Goal: Task Accomplishment & Management: Use online tool/utility

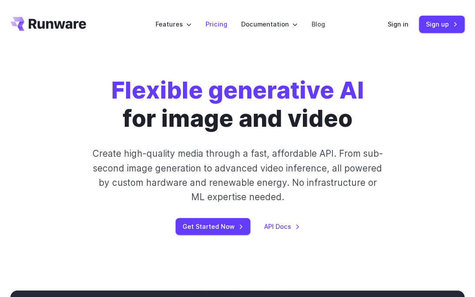
click at [223, 26] on link "Pricing" at bounding box center [216, 24] width 22 height 10
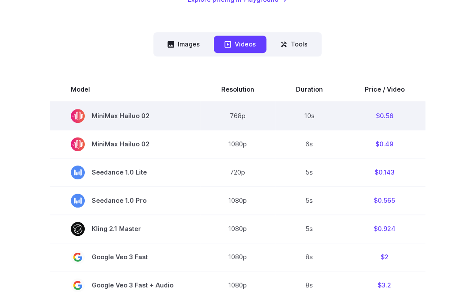
scroll to position [217, 0]
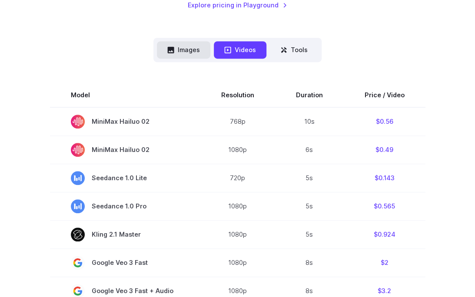
click at [189, 55] on button "Images" at bounding box center [183, 49] width 53 height 17
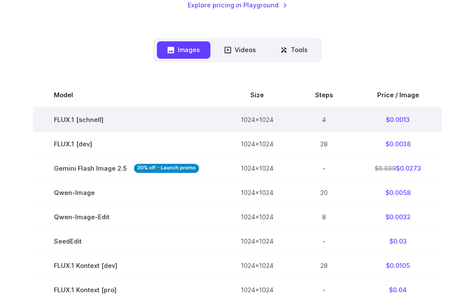
click at [91, 120] on td "FLUX.1 [schnell]" at bounding box center [126, 119] width 187 height 25
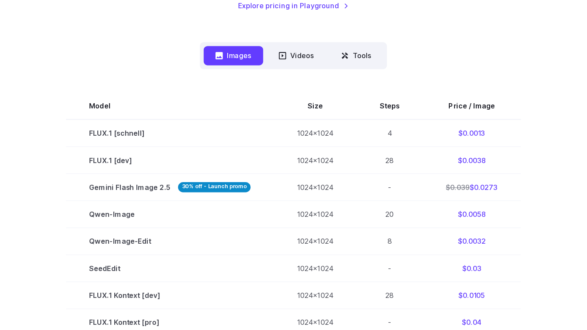
scroll to position [205, 0]
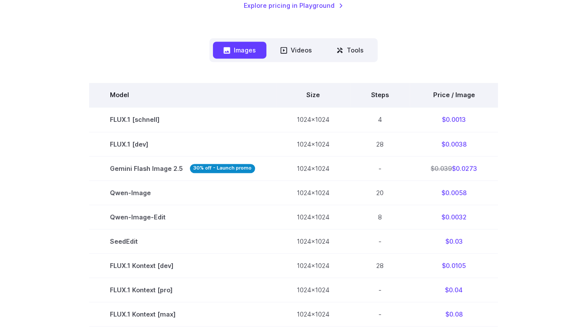
click at [470, 97] on th "Price / Image" at bounding box center [454, 95] width 88 height 24
click at [461, 94] on th "Price / Image" at bounding box center [454, 95] width 88 height 24
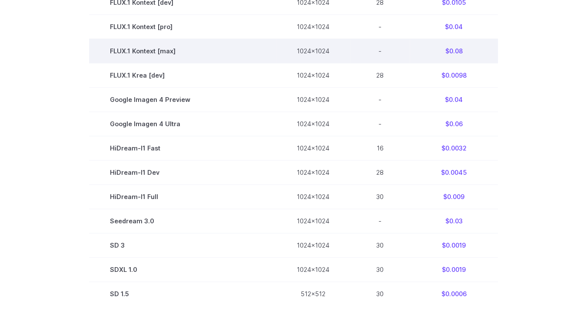
scroll to position [552, 0]
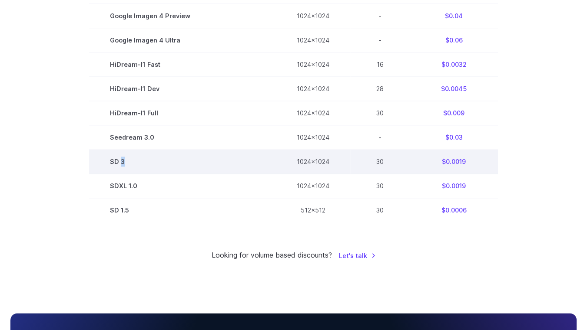
drag, startPoint x: 123, startPoint y: 159, endPoint x: 139, endPoint y: 159, distance: 16.1
click at [139, 159] on td "SD 3" at bounding box center [182, 162] width 187 height 24
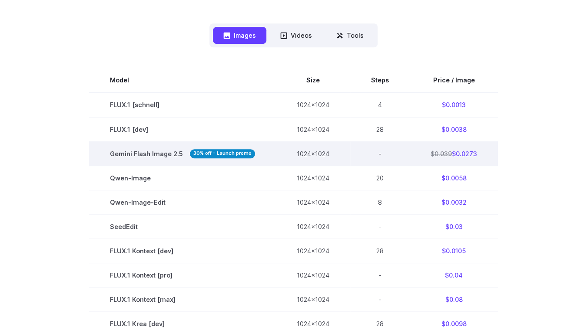
scroll to position [205, 0]
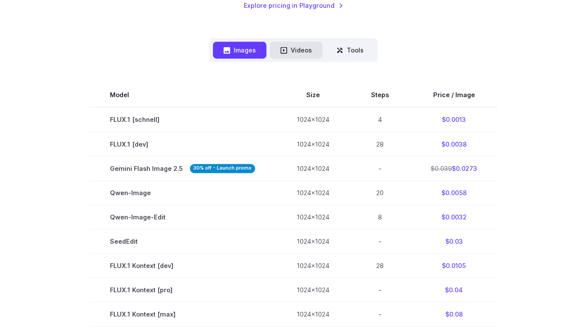
click at [300, 55] on button "Videos" at bounding box center [296, 50] width 53 height 17
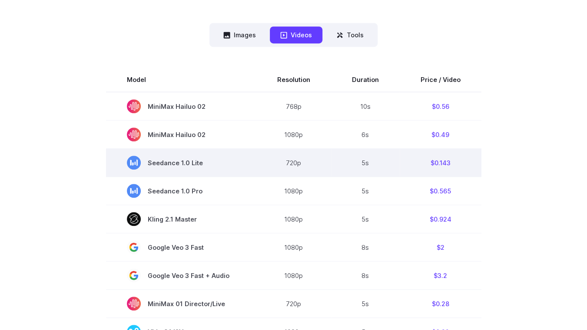
scroll to position [335, 0]
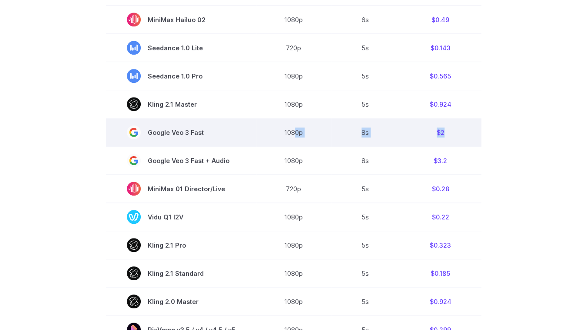
drag, startPoint x: 451, startPoint y: 134, endPoint x: 294, endPoint y: 140, distance: 156.9
click at [294, 140] on tr "Google Veo 3 Fast 1080p 8s $2" at bounding box center [293, 133] width 375 height 28
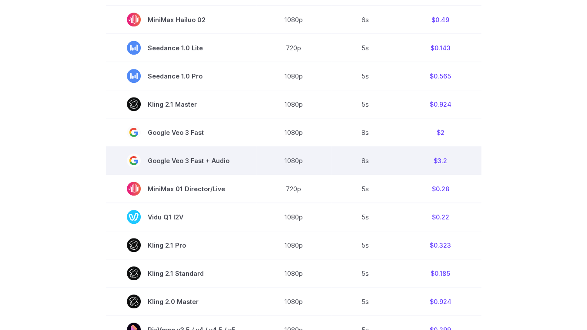
click at [324, 152] on td "1080p" at bounding box center [293, 161] width 75 height 28
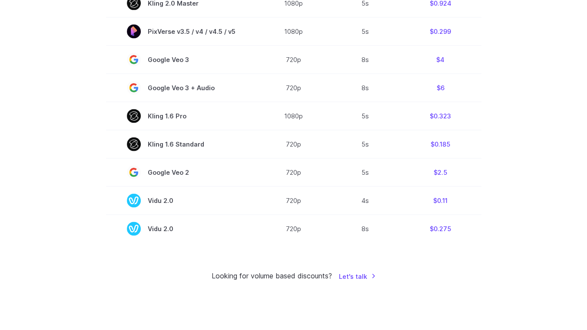
scroll to position [639, 0]
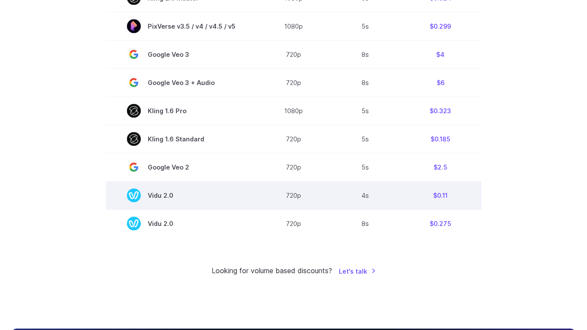
drag, startPoint x: 161, startPoint y: 197, endPoint x: 135, endPoint y: 194, distance: 26.2
click at [135, 194] on span "Vidu 2.0" at bounding box center [181, 195] width 109 height 14
copy span "Vidu 2.0"
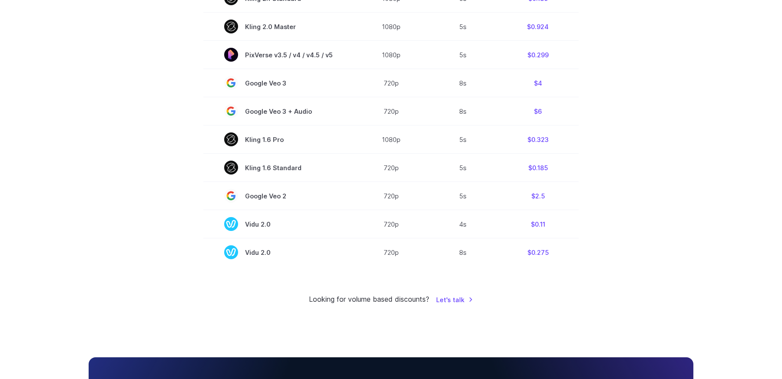
scroll to position [608, 0]
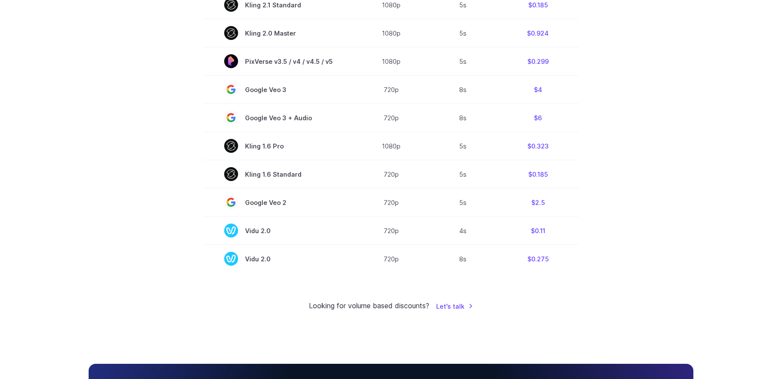
drag, startPoint x: 663, startPoint y: 264, endPoint x: 649, endPoint y: 241, distance: 27.1
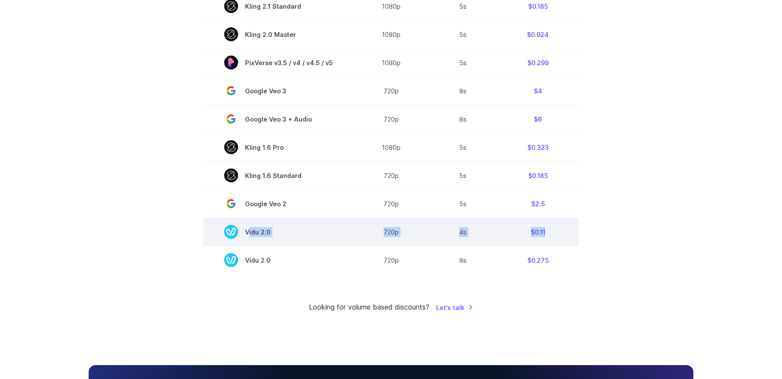
drag, startPoint x: 226, startPoint y: 236, endPoint x: 569, endPoint y: 230, distance: 343.6
click at [474, 230] on tr "Vidu 2.0 720p 4s $0.11" at bounding box center [390, 232] width 375 height 28
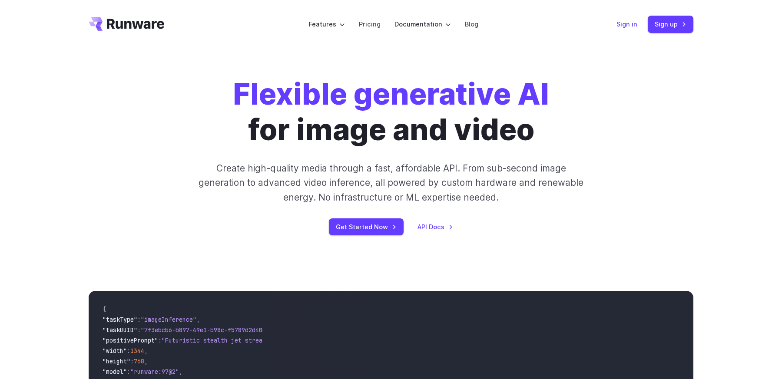
click at [630, 25] on link "Sign in" at bounding box center [626, 24] width 21 height 10
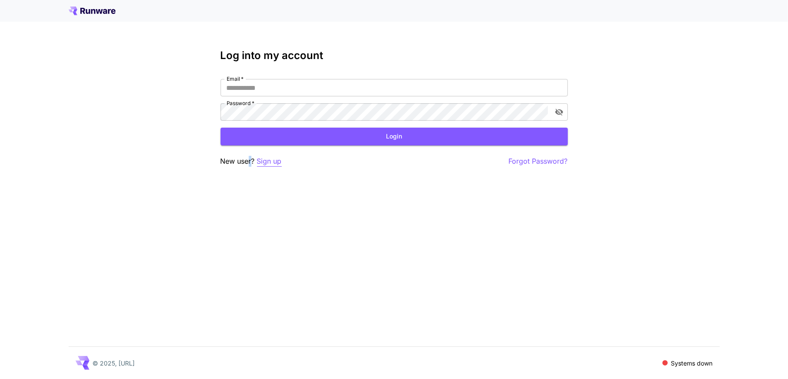
drag, startPoint x: 251, startPoint y: 163, endPoint x: 277, endPoint y: 164, distance: 26.5
click at [259, 161] on p "New user? Sign up" at bounding box center [251, 161] width 61 height 11
click at [278, 164] on p "Sign up" at bounding box center [269, 161] width 25 height 11
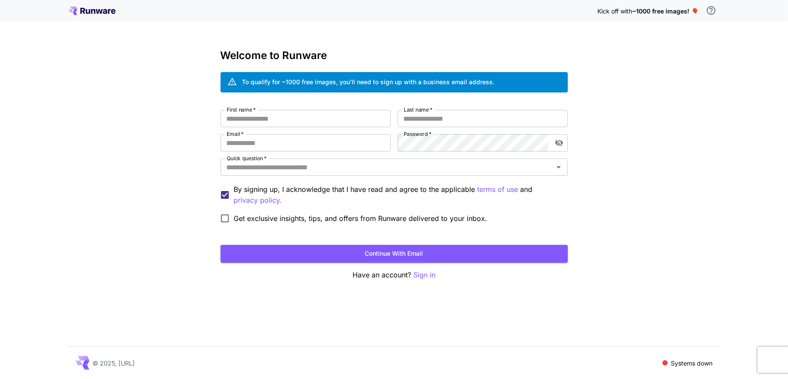
click at [285, 84] on div "To qualify for ~1000 free images, you’ll need to sign up with a business email …" at bounding box center [368, 81] width 253 height 9
click at [350, 113] on input "First name   *" at bounding box center [306, 118] width 170 height 17
click at [334, 119] on input "First name   *" at bounding box center [306, 118] width 170 height 17
type input "*******"
type input "*****"
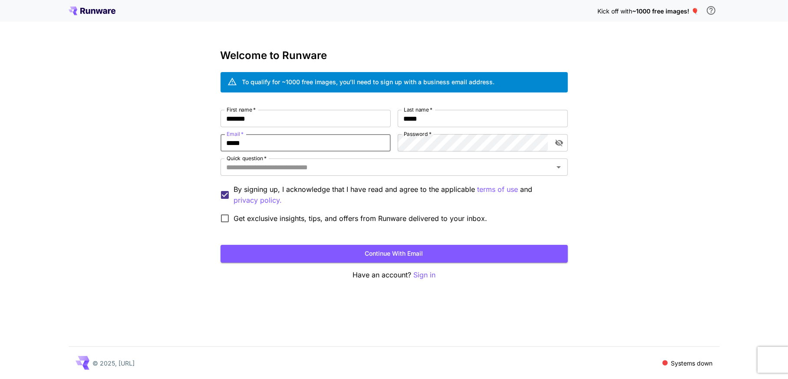
type input "**********"
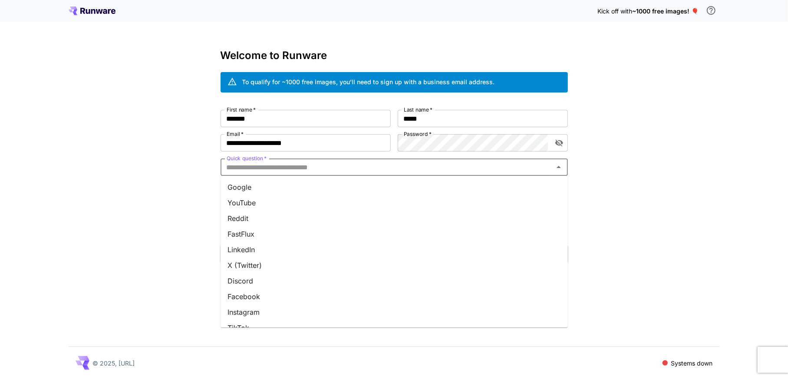
click at [316, 169] on input "Quick question   *" at bounding box center [387, 167] width 328 height 12
click at [302, 205] on li "YouTube" at bounding box center [394, 203] width 347 height 16
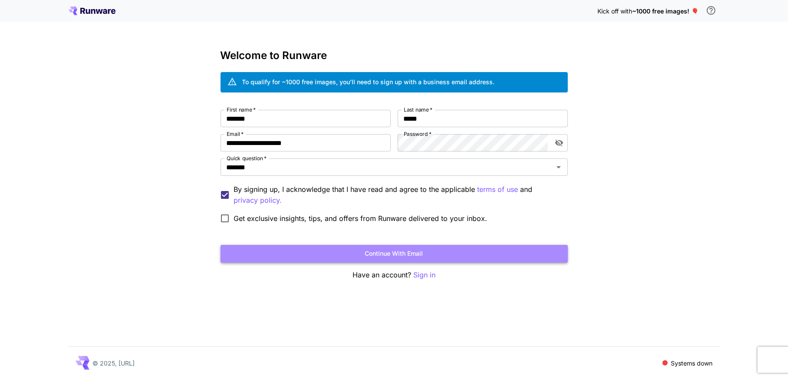
click at [365, 252] on button "Continue with email" at bounding box center [394, 254] width 347 height 18
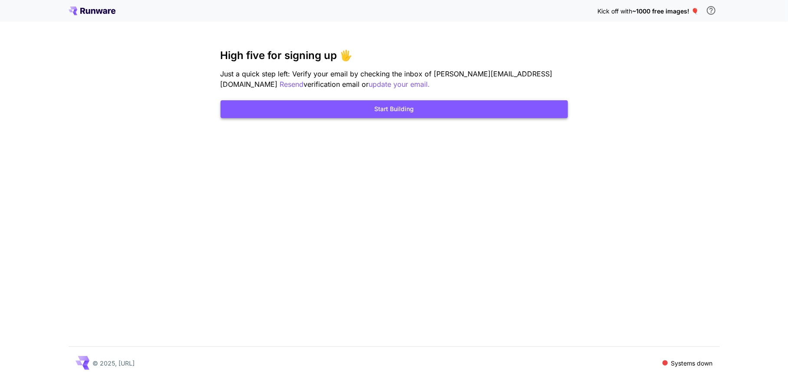
click at [392, 112] on button "Start Building" at bounding box center [394, 109] width 347 height 18
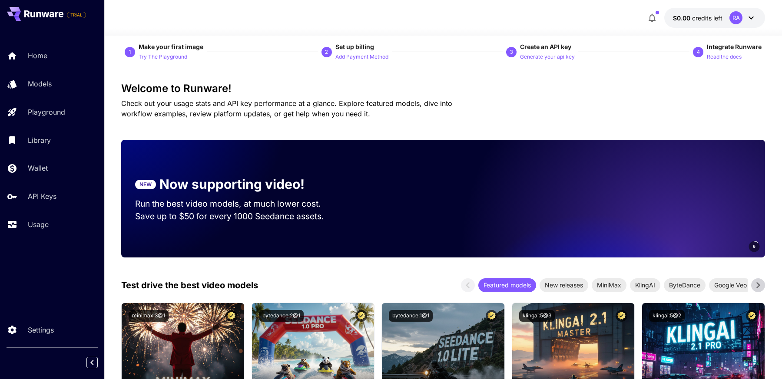
scroll to position [174, 0]
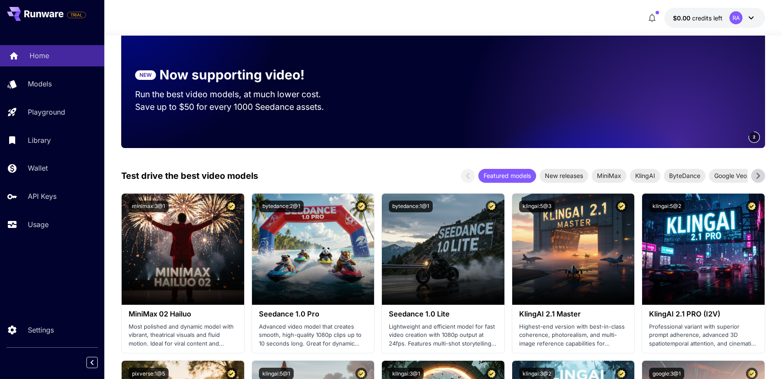
click at [48, 49] on link "Home" at bounding box center [52, 55] width 104 height 21
click at [36, 91] on link "Models" at bounding box center [52, 83] width 104 height 21
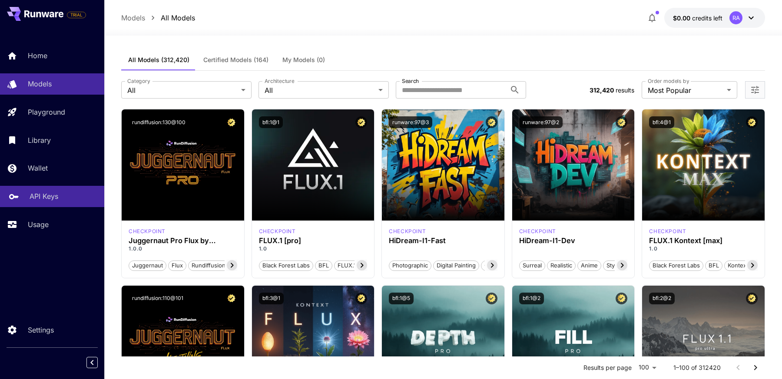
click at [43, 191] on link "API Keys" at bounding box center [52, 196] width 104 height 21
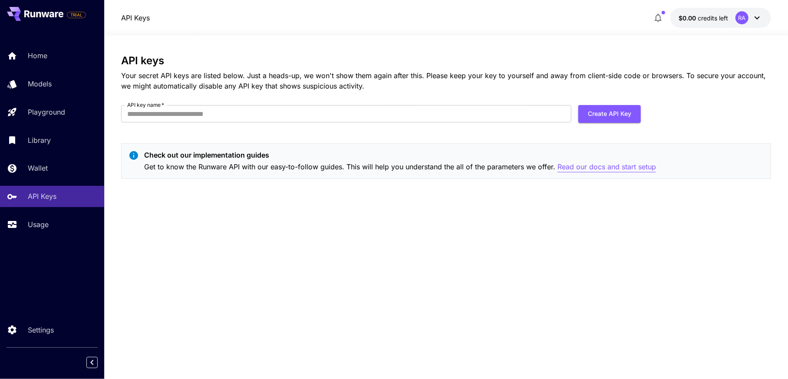
click at [605, 167] on p "Read our docs and start setup" at bounding box center [607, 167] width 99 height 11
click at [487, 52] on div "API keys Your secret API keys are listed below. Just a heads-up, we won't show …" at bounding box center [446, 208] width 650 height 344
click at [601, 116] on button "Create API Key" at bounding box center [609, 114] width 63 height 18
click at [367, 125] on form "API key name   * API key name   * Create API Key" at bounding box center [381, 117] width 520 height 24
click at [368, 117] on input "API key name   *" at bounding box center [346, 113] width 450 height 17
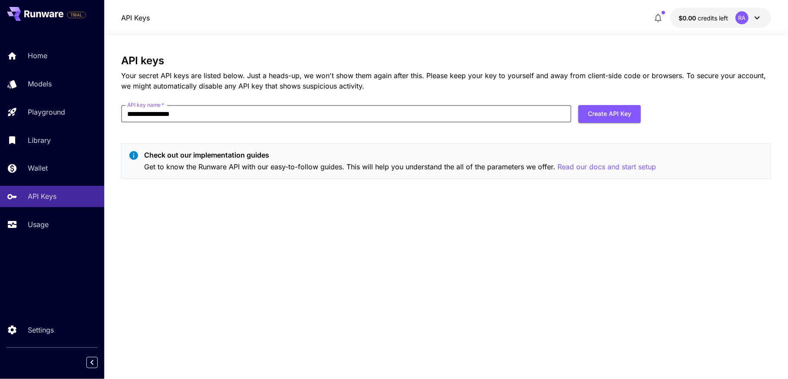
type input "**********"
click at [621, 104] on div "**********" at bounding box center [446, 120] width 650 height 131
click at [618, 110] on button "Create API Key" at bounding box center [609, 114] width 63 height 18
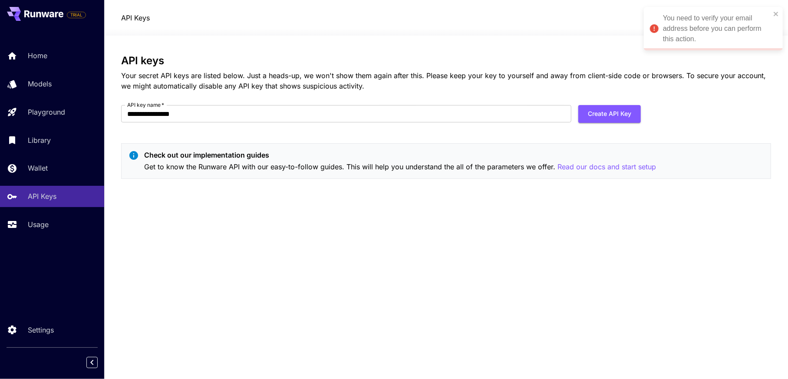
click at [608, 106] on button "Create API Key" at bounding box center [609, 114] width 63 height 18
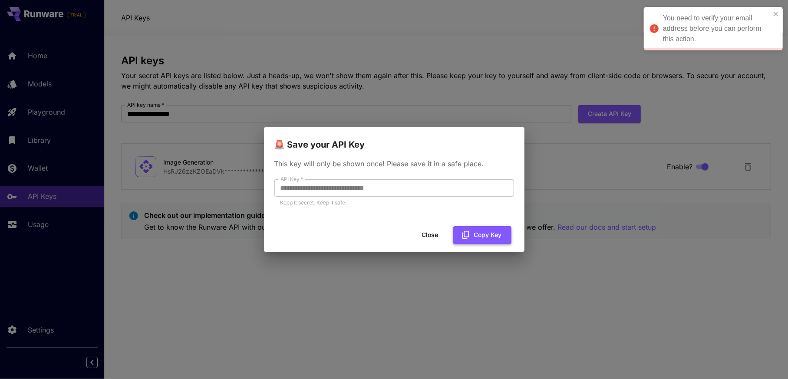
click at [482, 231] on button "Copy Key" at bounding box center [482, 235] width 58 height 18
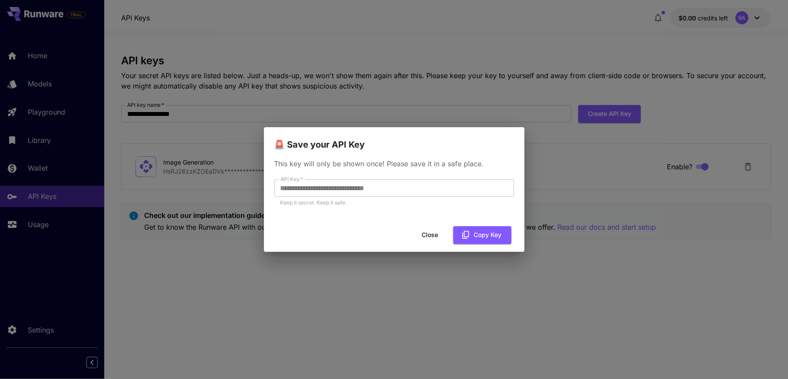
click at [452, 26] on div "**********" at bounding box center [394, 189] width 788 height 379
click at [477, 233] on button "Copy Key" at bounding box center [482, 235] width 58 height 18
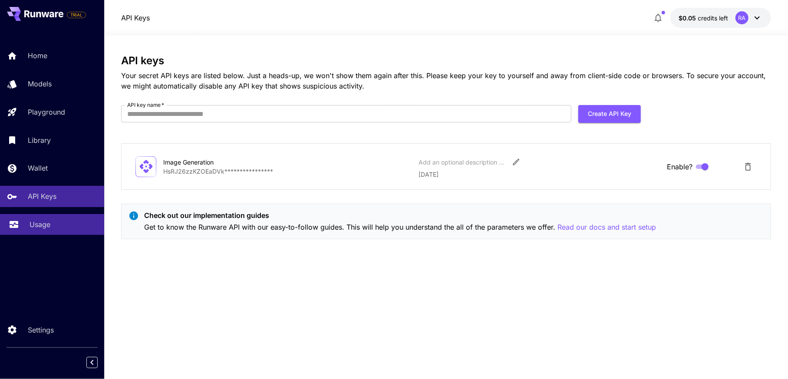
click at [62, 225] on div "Usage" at bounding box center [64, 224] width 68 height 10
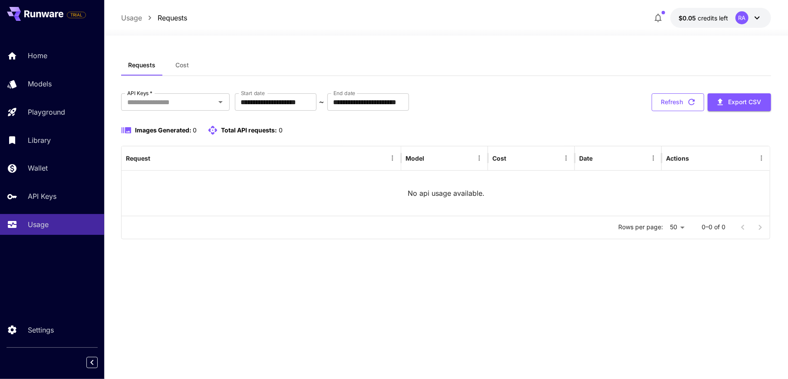
click at [692, 103] on icon "button" at bounding box center [692, 102] width 10 height 10
click at [177, 64] on span "Cost" at bounding box center [181, 65] width 13 height 8
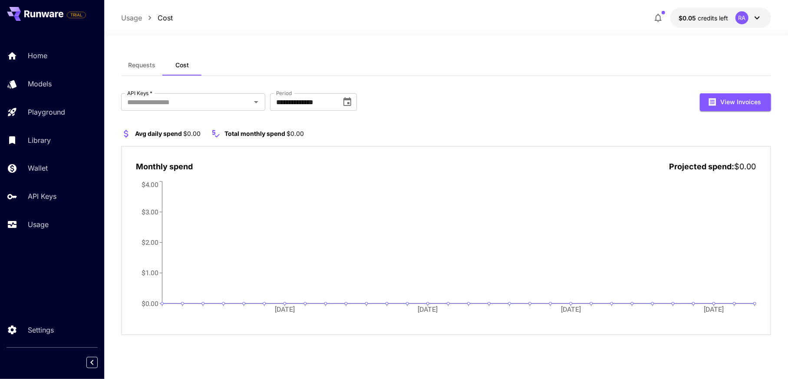
click at [137, 66] on span "Requests" at bounding box center [141, 65] width 27 height 8
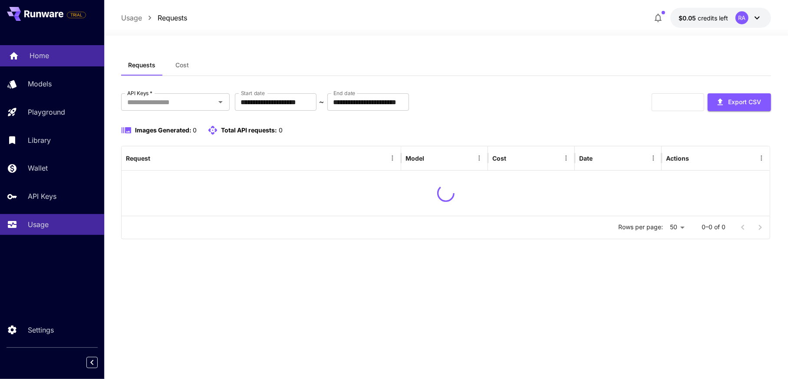
click at [56, 54] on div "Home" at bounding box center [64, 55] width 68 height 10
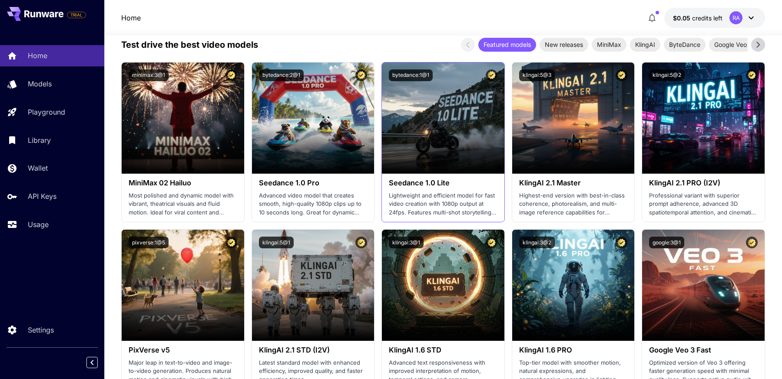
scroll to position [304, 0]
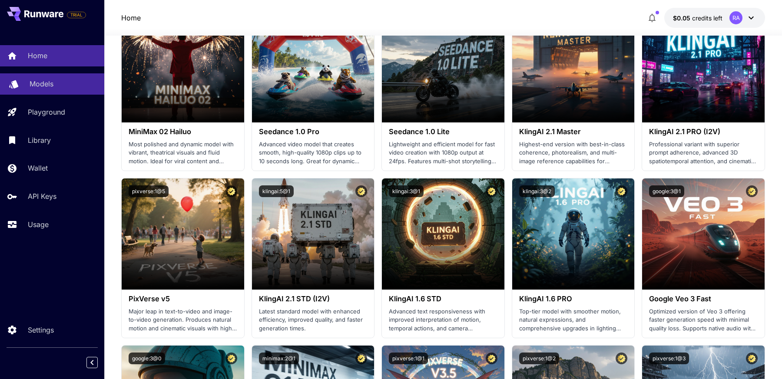
click at [54, 87] on div "Models" at bounding box center [64, 84] width 68 height 10
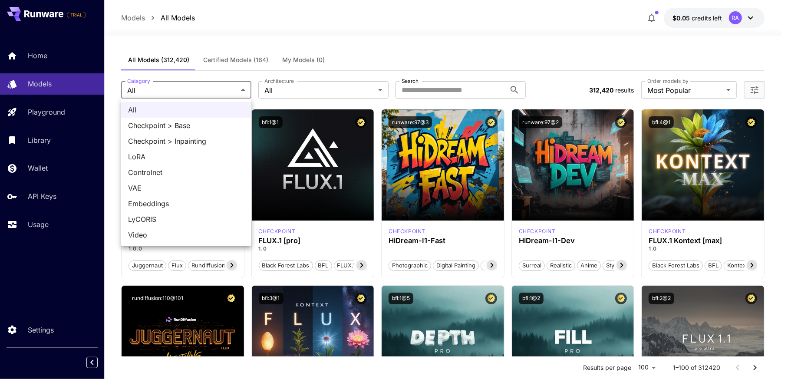
click at [327, 87] on div at bounding box center [394, 189] width 788 height 379
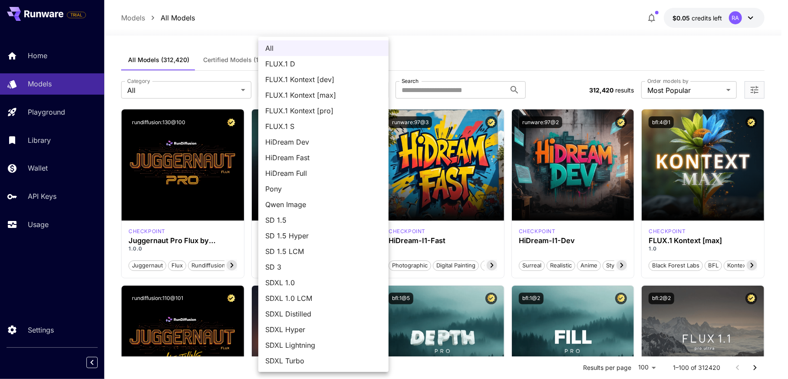
click at [449, 90] on div at bounding box center [394, 189] width 788 height 379
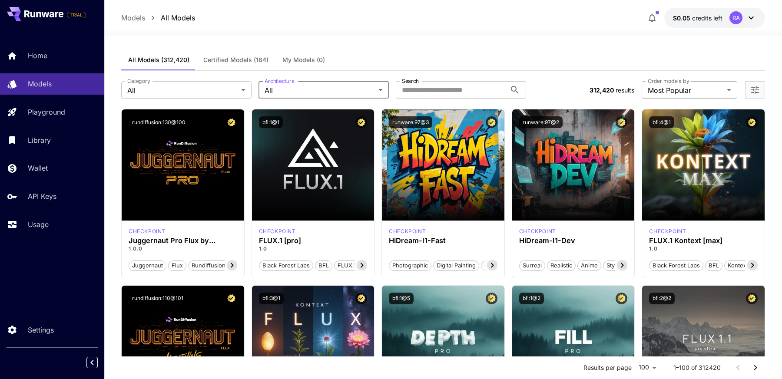
drag, startPoint x: 679, startPoint y: 78, endPoint x: 684, endPoint y: 86, distance: 9.0
click at [680, 79] on label "Order models by" at bounding box center [668, 80] width 41 height 7
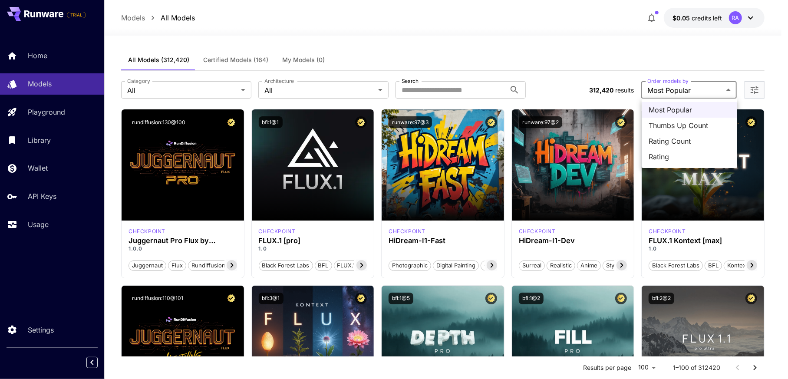
click at [684, 86] on div at bounding box center [394, 189] width 788 height 379
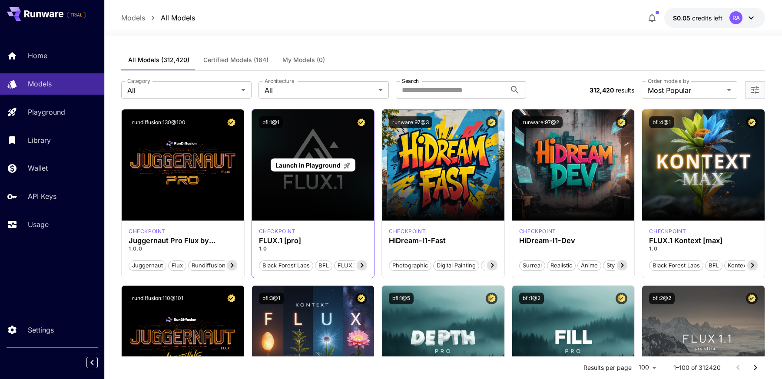
click at [299, 174] on div "Launch in Playground" at bounding box center [313, 164] width 122 height 111
click at [326, 167] on span "Launch in Playground" at bounding box center [307, 165] width 65 height 7
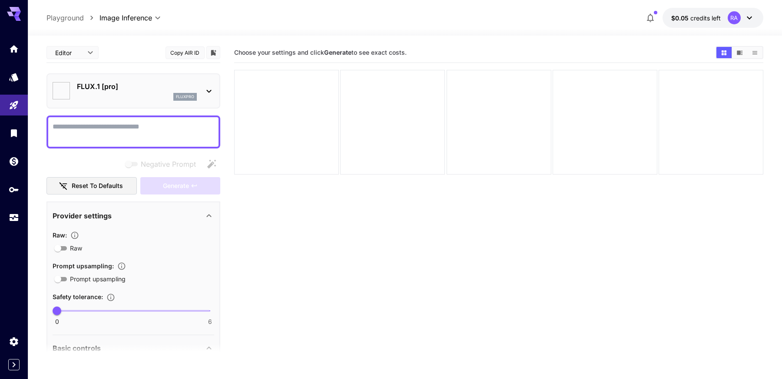
type input "**"
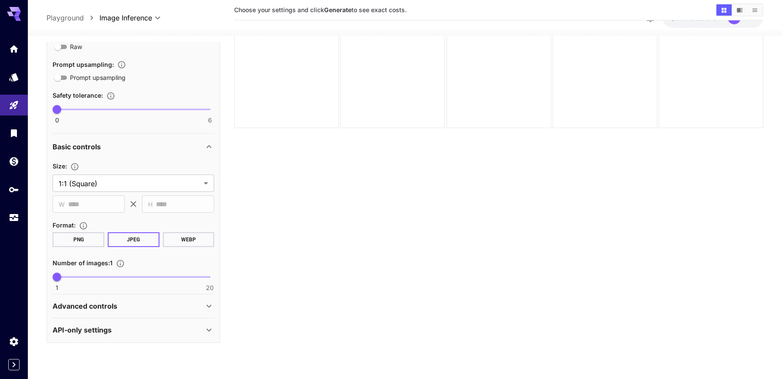
scroll to position [69, 0]
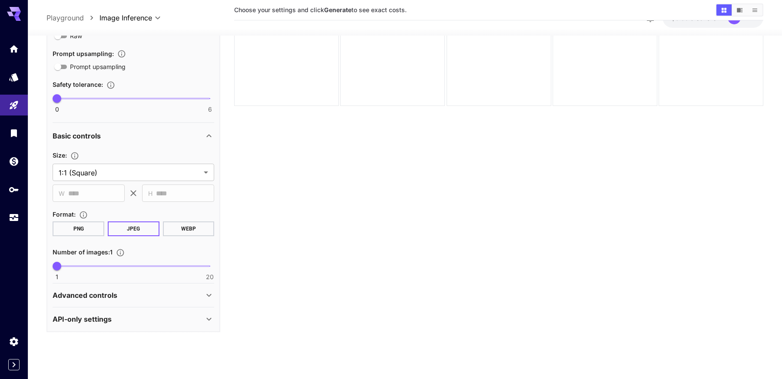
click at [124, 294] on div "Advanced controls" at bounding box center [128, 295] width 151 height 10
click at [117, 321] on div "API-only settings" at bounding box center [128, 319] width 151 height 10
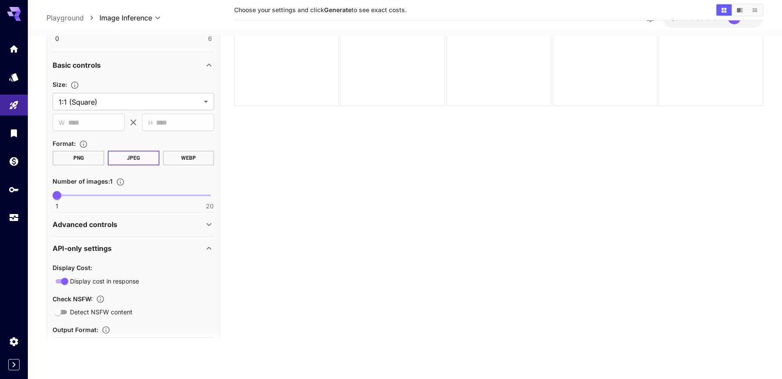
scroll to position [331, 0]
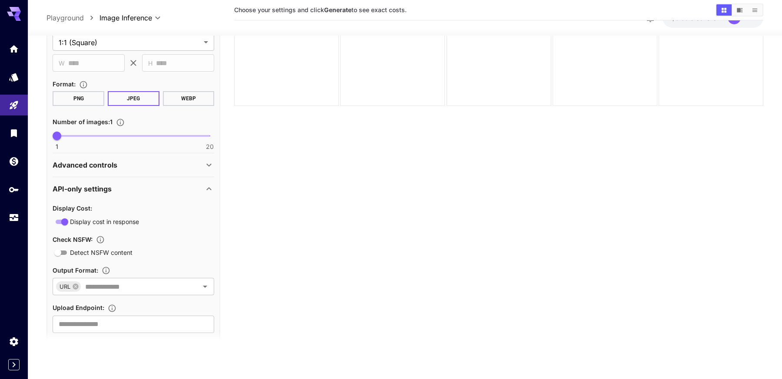
drag, startPoint x: 231, startPoint y: 245, endPoint x: 168, endPoint y: 246, distance: 63.0
click at [229, 245] on main "**********" at bounding box center [404, 167] width 716 height 386
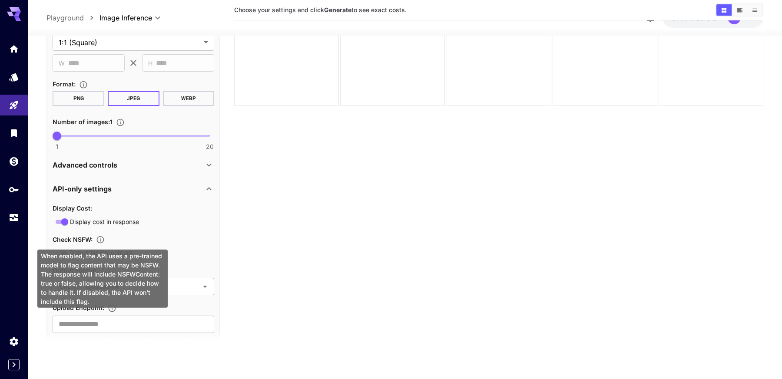
click at [97, 234] on p "Check NSFW :" at bounding box center [81, 239] width 56 height 10
click at [102, 238] on icon "When enabled, the API uses a pre-trained model to flag content that may be NSFW…" at bounding box center [100, 239] width 9 height 9
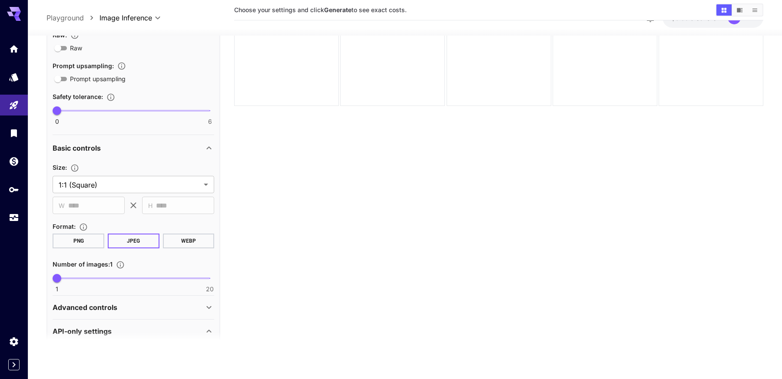
scroll to position [157, 0]
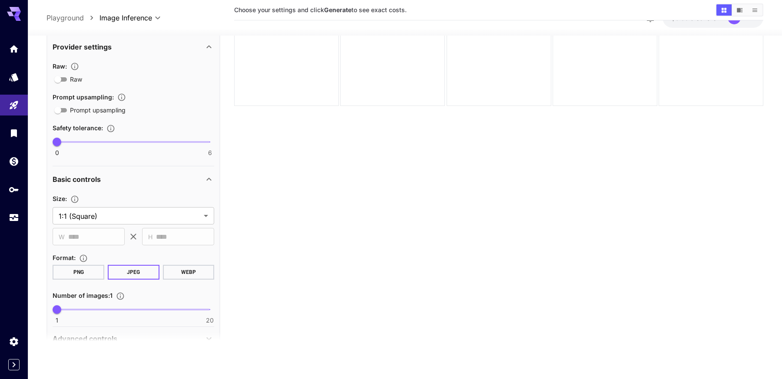
click at [186, 273] on button "WEBP" at bounding box center [189, 272] width 52 height 15
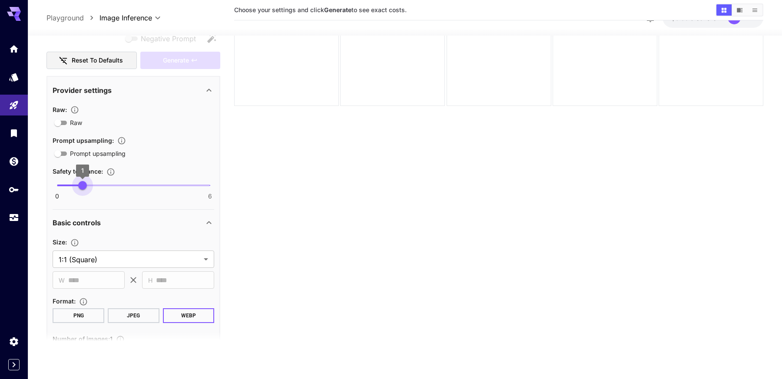
drag, startPoint x: 59, startPoint y: 184, endPoint x: 78, endPoint y: 184, distance: 19.1
click at [78, 184] on span "1" at bounding box center [82, 185] width 9 height 9
type input "*"
drag, startPoint x: 83, startPoint y: 185, endPoint x: 112, endPoint y: 188, distance: 30.2
click at [112, 188] on span "2" at bounding box center [108, 185] width 9 height 9
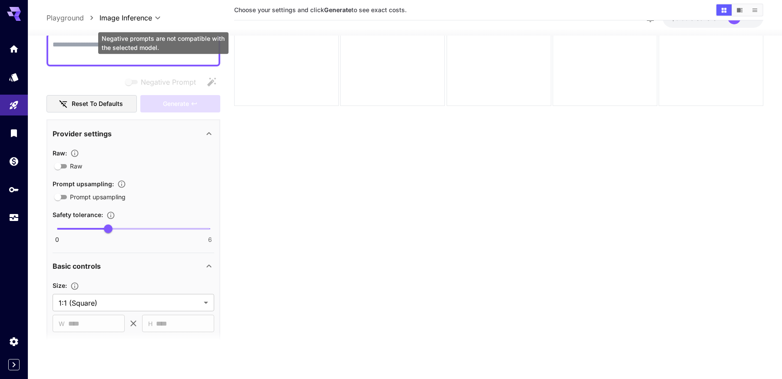
scroll to position [0, 0]
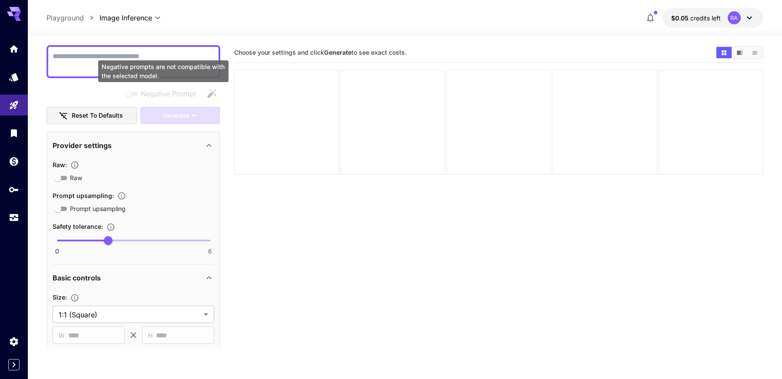
click at [116, 56] on textarea "Negative Prompt" at bounding box center [134, 61] width 162 height 21
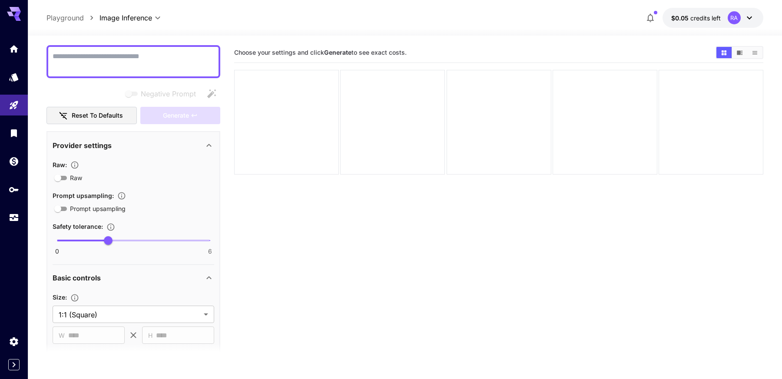
click at [145, 54] on textarea "Negative Prompt" at bounding box center [134, 61] width 162 height 21
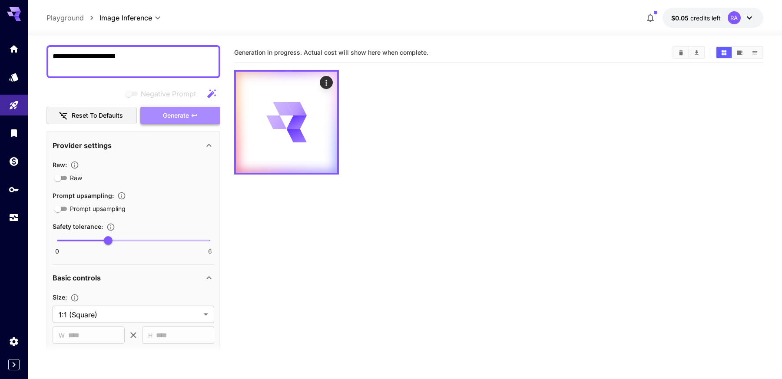
click at [159, 109] on button "Generate" at bounding box center [180, 116] width 80 height 18
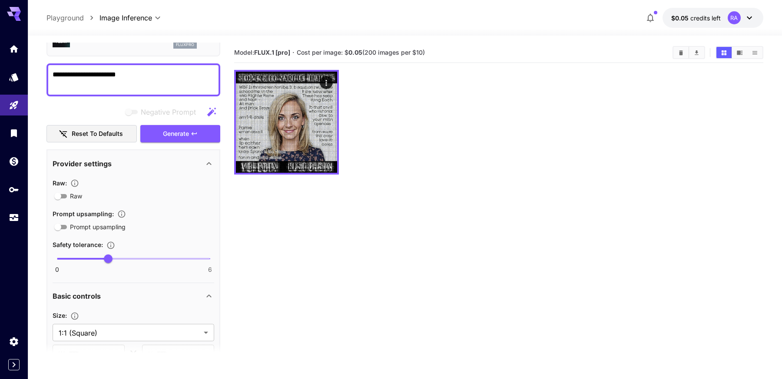
drag, startPoint x: 172, startPoint y: 53, endPoint x: -5, endPoint y: 46, distance: 177.7
click at [0, 46] on html "**********" at bounding box center [391, 224] width 782 height 448
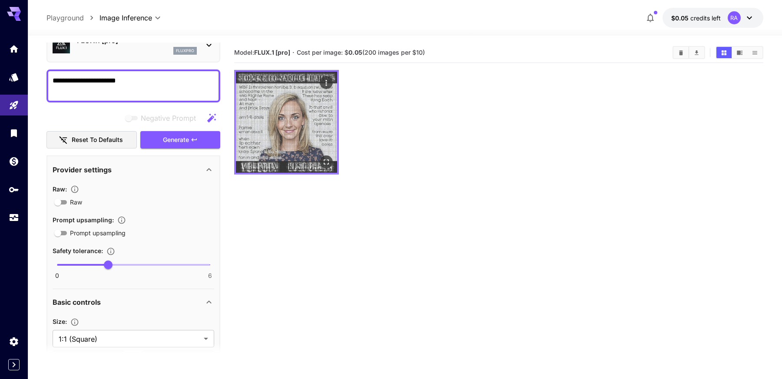
click at [299, 136] on img at bounding box center [286, 122] width 101 height 101
click at [296, 127] on img at bounding box center [286, 122] width 101 height 101
click at [324, 84] on icon "Actions" at bounding box center [326, 83] width 9 height 9
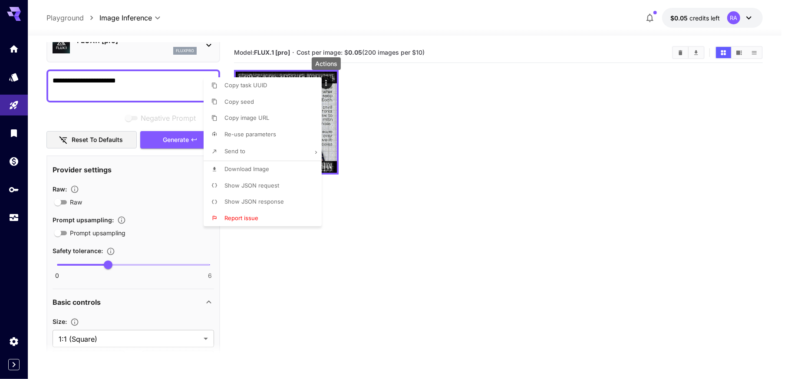
drag, startPoint x: 489, startPoint y: 175, endPoint x: 493, endPoint y: 171, distance: 5.5
click at [490, 174] on div at bounding box center [394, 189] width 788 height 379
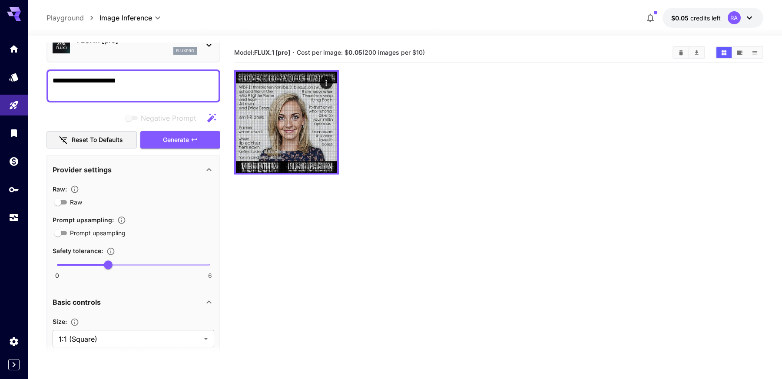
drag, startPoint x: 155, startPoint y: 92, endPoint x: -70, endPoint y: 85, distance: 225.9
click at [0, 85] on html "**********" at bounding box center [391, 224] width 782 height 448
paste textarea "**********"
type textarea "**********"
click at [185, 139] on span "Generate" at bounding box center [176, 140] width 26 height 11
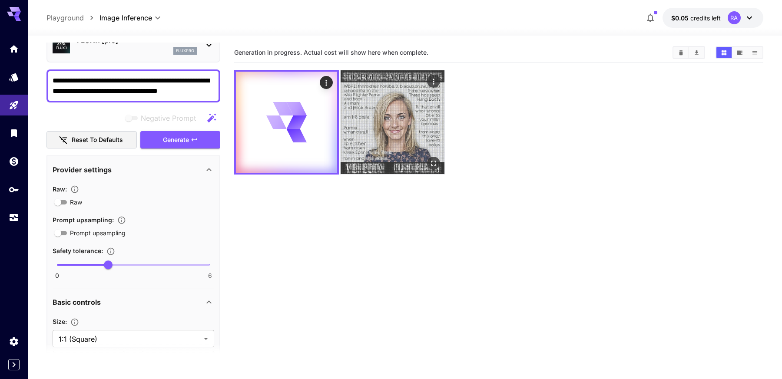
click at [436, 124] on img at bounding box center [392, 122] width 104 height 104
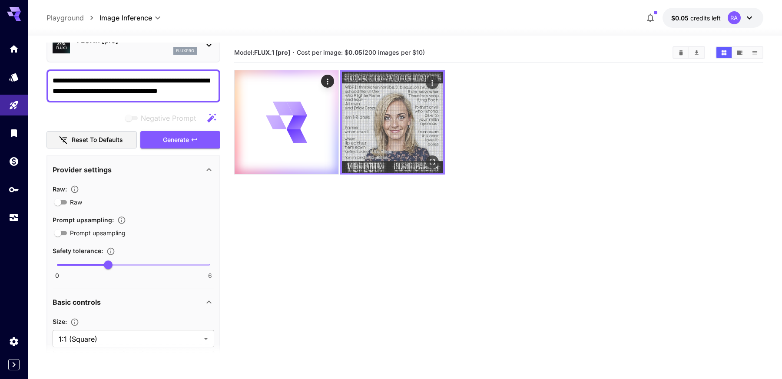
click at [429, 154] on img at bounding box center [392, 122] width 101 height 101
click at [432, 160] on icon "Open in fullscreen" at bounding box center [432, 162] width 9 height 9
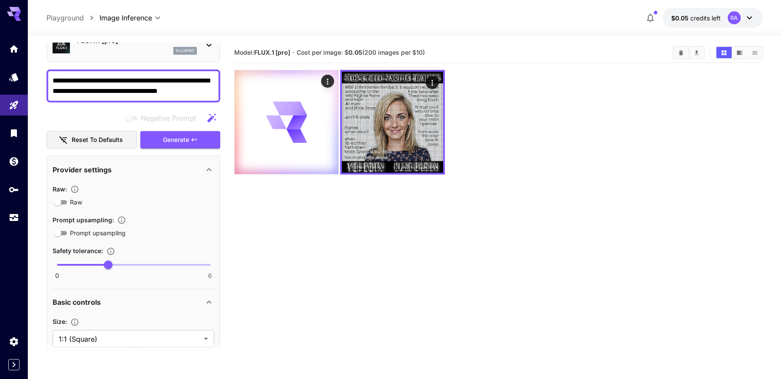
click at [552, 250] on section "Model: FLUX.1 [pro] · Cost per image: $ 0.05 (200 images per $10)" at bounding box center [498, 232] width 529 height 379
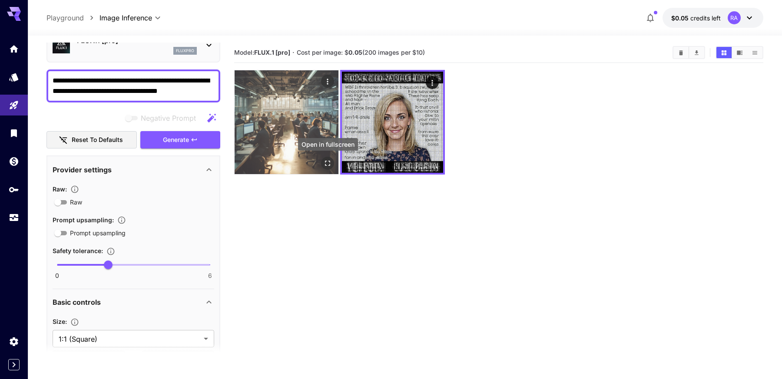
click at [330, 162] on icon "Open in fullscreen" at bounding box center [327, 163] width 5 height 5
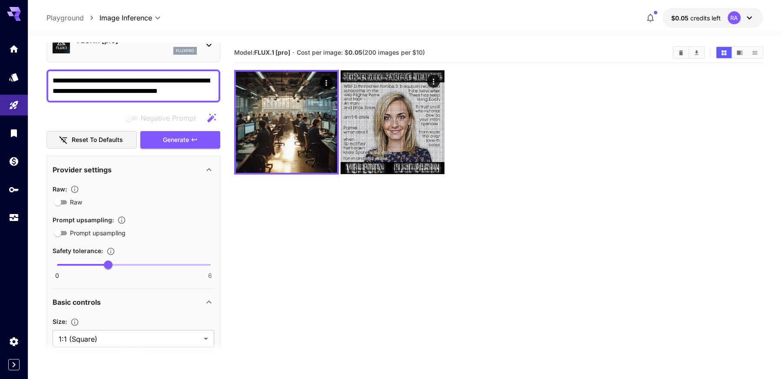
click at [595, 232] on section "Model: FLUX.1 [pro] · Cost per image: $ 0.05 (200 images per $10)" at bounding box center [498, 232] width 529 height 379
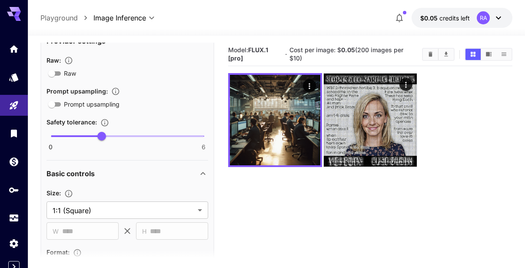
scroll to position [174, 0]
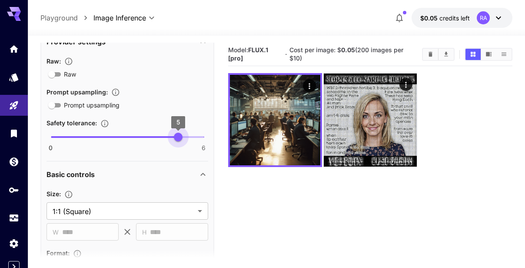
type input "*"
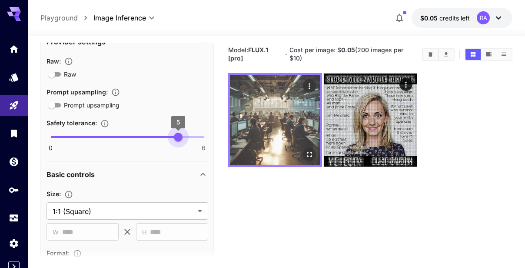
drag, startPoint x: 101, startPoint y: 139, endPoint x: 239, endPoint y: 133, distance: 138.2
click at [239, 133] on main "**********" at bounding box center [276, 180] width 472 height 274
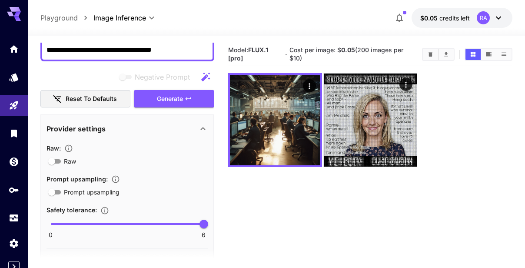
scroll to position [44, 0]
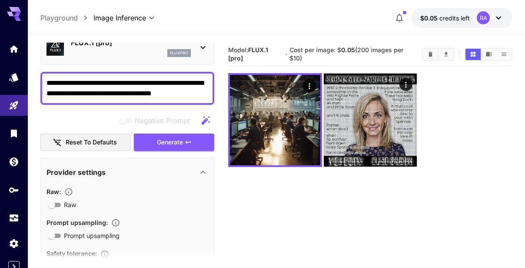
drag, startPoint x: 199, startPoint y: 93, endPoint x: -34, endPoint y: 58, distance: 235.5
click at [0, 58] on html "**********" at bounding box center [262, 168] width 525 height 336
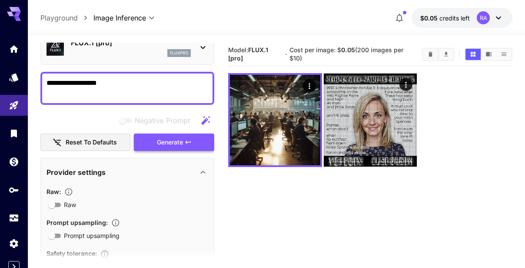
type textarea "**********"
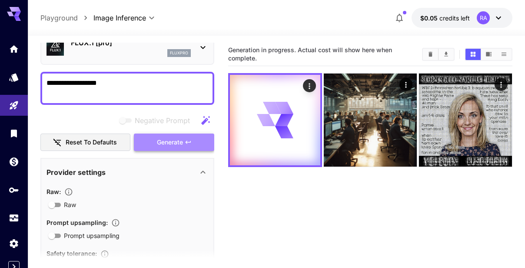
click at [165, 139] on span "Generate" at bounding box center [170, 142] width 26 height 11
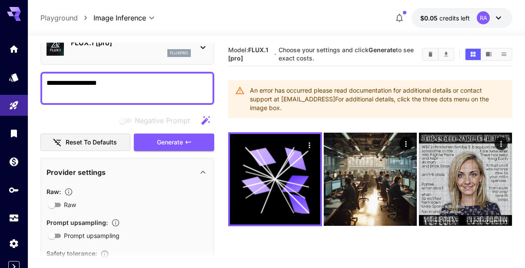
drag, startPoint x: 131, startPoint y: 78, endPoint x: -78, endPoint y: 66, distance: 209.2
click at [0, 66] on html "**********" at bounding box center [262, 168] width 525 height 336
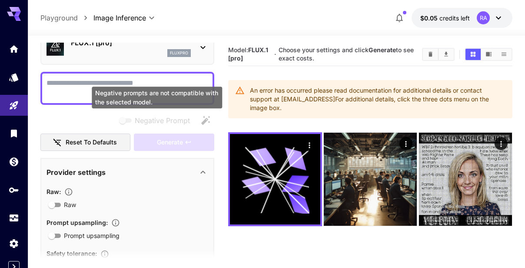
paste textarea "**********"
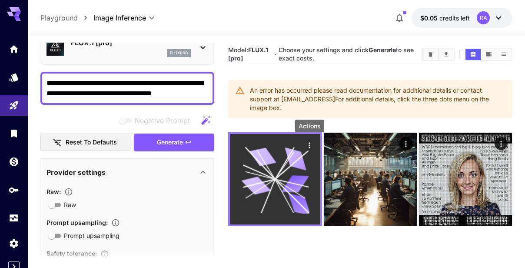
click at [311, 145] on icon "Actions" at bounding box center [309, 145] width 9 height 9
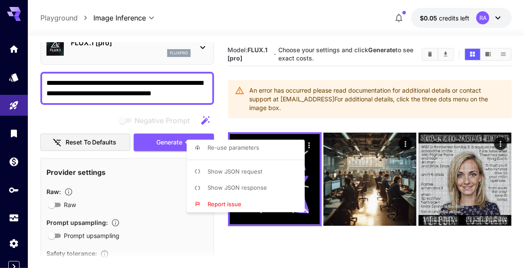
click at [334, 250] on div at bounding box center [265, 134] width 531 height 268
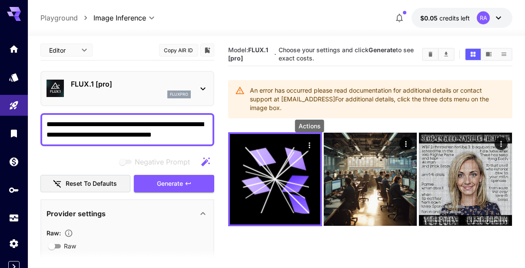
scroll to position [0, 0]
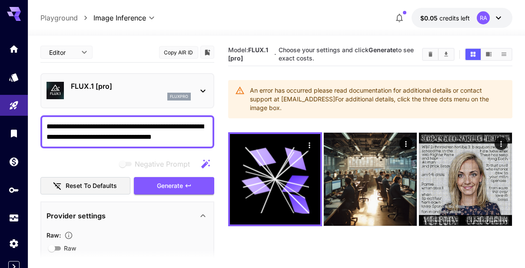
drag, startPoint x: 194, startPoint y: 137, endPoint x: 46, endPoint y: 119, distance: 148.3
click at [46, 119] on div "**********" at bounding box center [127, 131] width 174 height 33
paste textarea "*******"
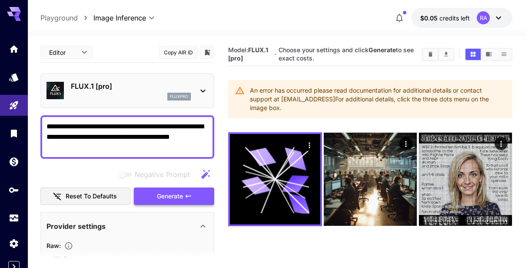
type textarea "**********"
click at [171, 197] on span "Generate" at bounding box center [170, 196] width 26 height 11
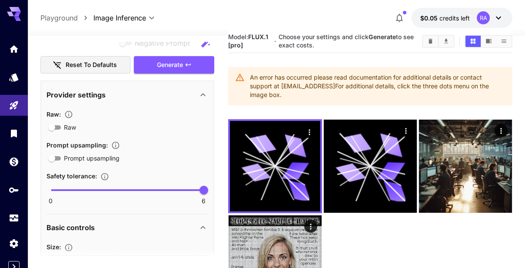
scroll to position [0, 0]
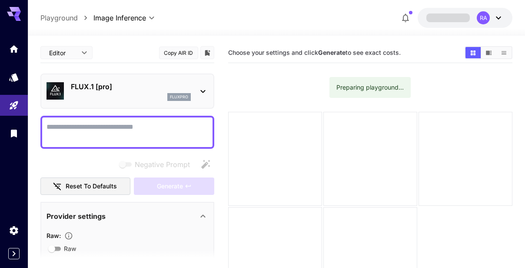
click at [202, 88] on icon at bounding box center [203, 91] width 10 height 10
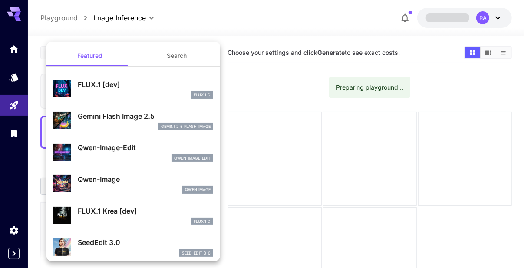
click at [263, 92] on div at bounding box center [265, 134] width 531 height 268
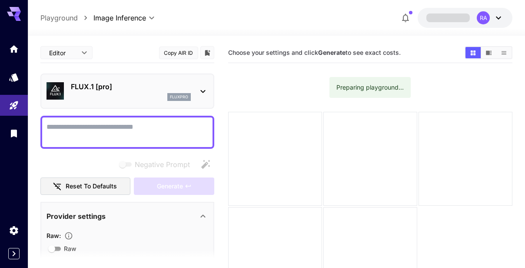
click at [135, 145] on div at bounding box center [127, 132] width 174 height 33
click at [141, 133] on textarea "Negative Prompt" at bounding box center [127, 132] width 162 height 21
paste textarea "**********"
type textarea "**********"
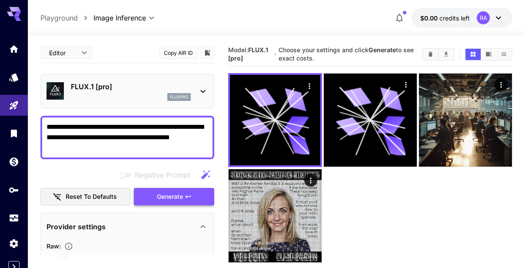
type input "**"
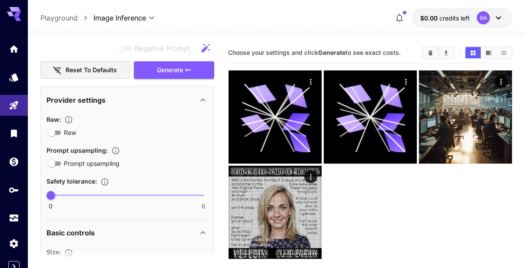
scroll to position [174, 0]
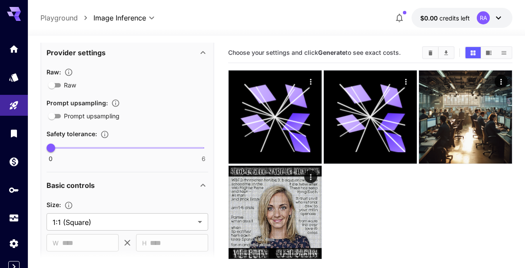
type textarea "**********"
drag, startPoint x: 87, startPoint y: 155, endPoint x: 190, endPoint y: 153, distance: 103.4
click at [188, 154] on span "0 6 5" at bounding box center [127, 147] width 153 height 13
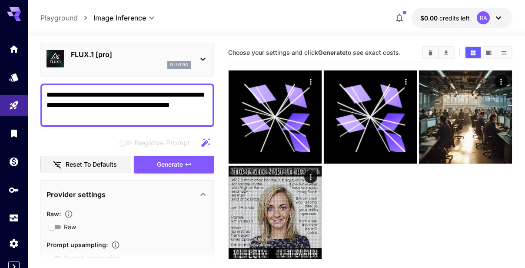
scroll to position [0, 0]
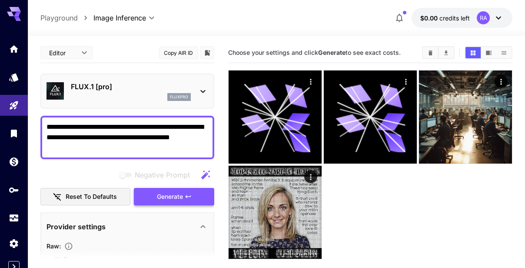
click at [172, 195] on span "Generate" at bounding box center [170, 196] width 26 height 11
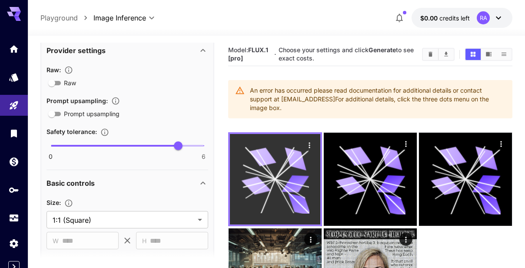
click at [285, 156] on icon at bounding box center [275, 179] width 68 height 68
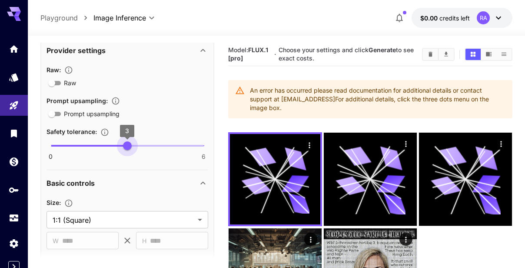
type input "*"
drag, startPoint x: 175, startPoint y: 143, endPoint x: 81, endPoint y: 139, distance: 94.3
click at [80, 141] on span "1" at bounding box center [76, 145] width 9 height 9
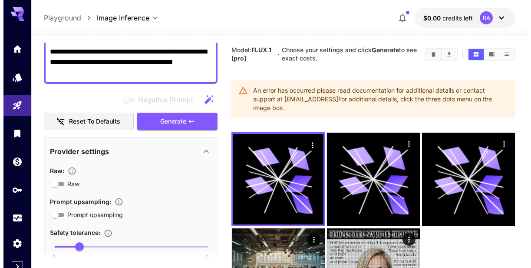
scroll to position [2, 0]
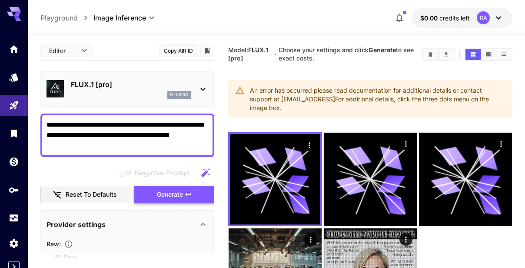
click at [163, 187] on button "Generate" at bounding box center [174, 194] width 80 height 18
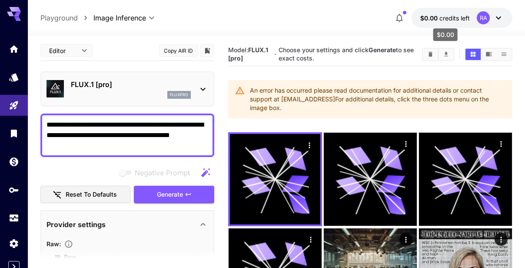
click at [443, 18] on span "credits left" at bounding box center [454, 17] width 30 height 7
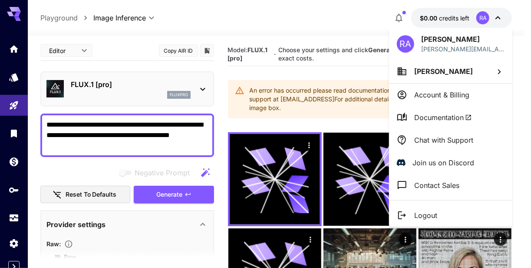
click at [430, 41] on p "Richard Adler" at bounding box center [462, 39] width 83 height 10
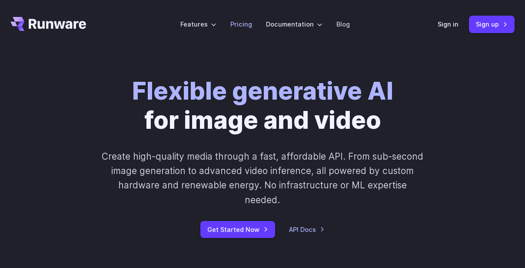
click at [244, 23] on link "Pricing" at bounding box center [241, 24] width 22 height 10
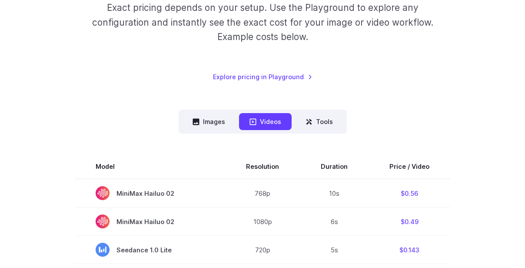
scroll to position [217, 0]
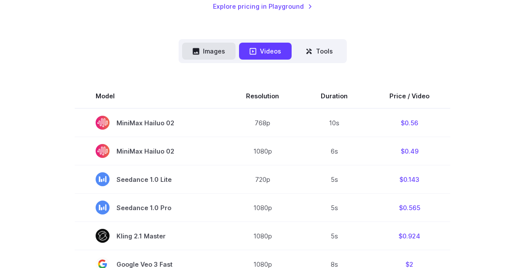
click at [231, 59] on button "Images" at bounding box center [208, 51] width 53 height 17
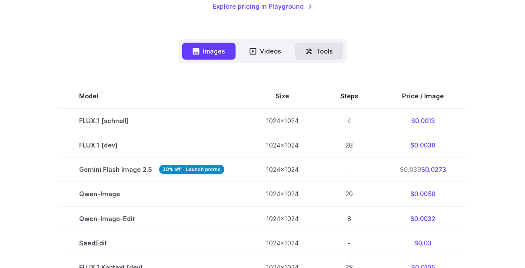
click at [327, 49] on button "Tools" at bounding box center [319, 51] width 48 height 17
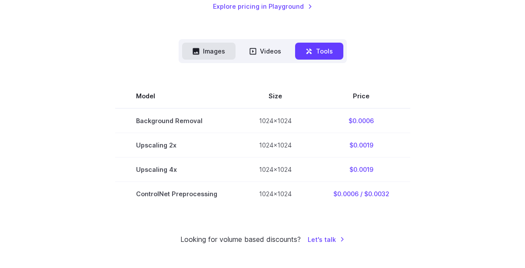
click at [208, 53] on button "Images" at bounding box center [208, 51] width 53 height 17
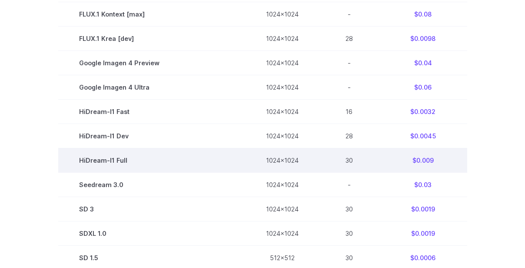
scroll to position [608, 0]
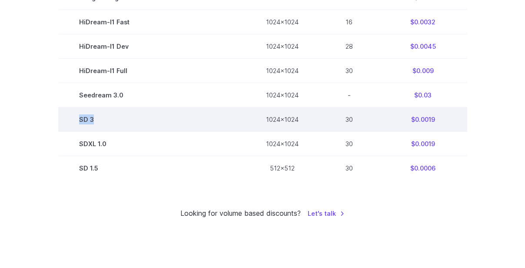
drag, startPoint x: 105, startPoint y: 124, endPoint x: 69, endPoint y: 121, distance: 36.6
click at [69, 121] on td "SD 3" at bounding box center [151, 119] width 187 height 24
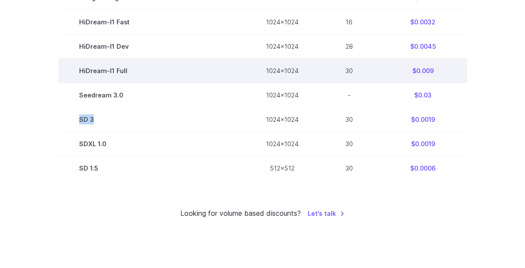
copy td "SD 3"
